Goal: Complete application form

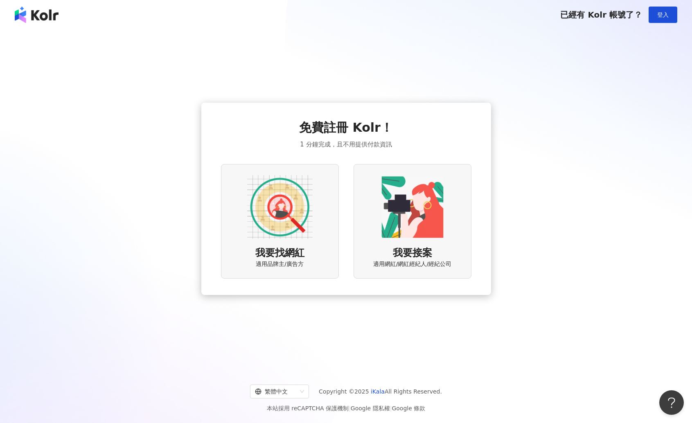
click at [394, 214] on img at bounding box center [412, 206] width 65 height 65
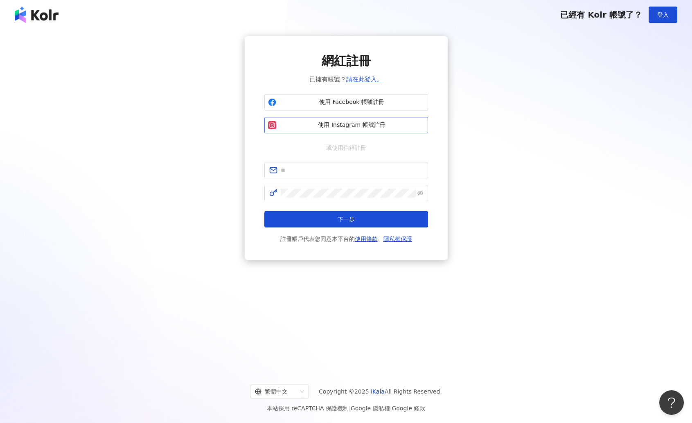
click at [367, 126] on span "使用 Instagram 帳號註冊" at bounding box center [351, 125] width 145 height 8
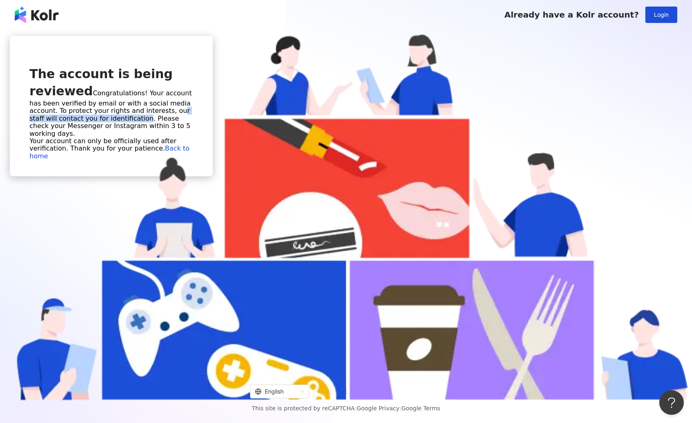
drag, startPoint x: 342, startPoint y: 218, endPoint x: 329, endPoint y: 229, distance: 16.0
click at [192, 152] on span "Congratulations! Your account has been verified by email or with a social media…" at bounding box center [110, 120] width 162 height 63
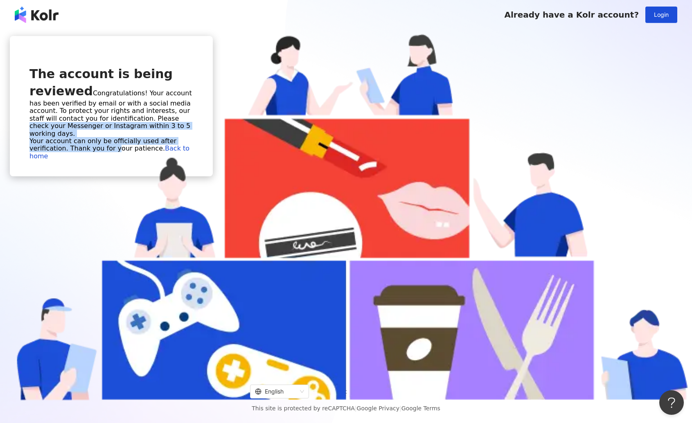
drag, startPoint x: 337, startPoint y: 229, endPoint x: 371, endPoint y: 253, distance: 41.8
click at [192, 152] on span "Congratulations! Your account has been verified by email or with a social media…" at bounding box center [110, 120] width 162 height 63
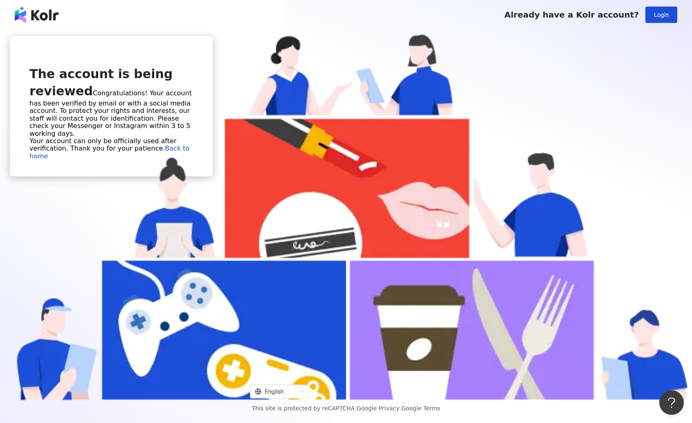
click at [192, 152] on span "Congratulations! Your account has been verified by email or with a social media…" at bounding box center [110, 120] width 162 height 63
click at [189, 160] on link "Back to home" at bounding box center [109, 151] width 160 height 15
